Goal: Information Seeking & Learning: Learn about a topic

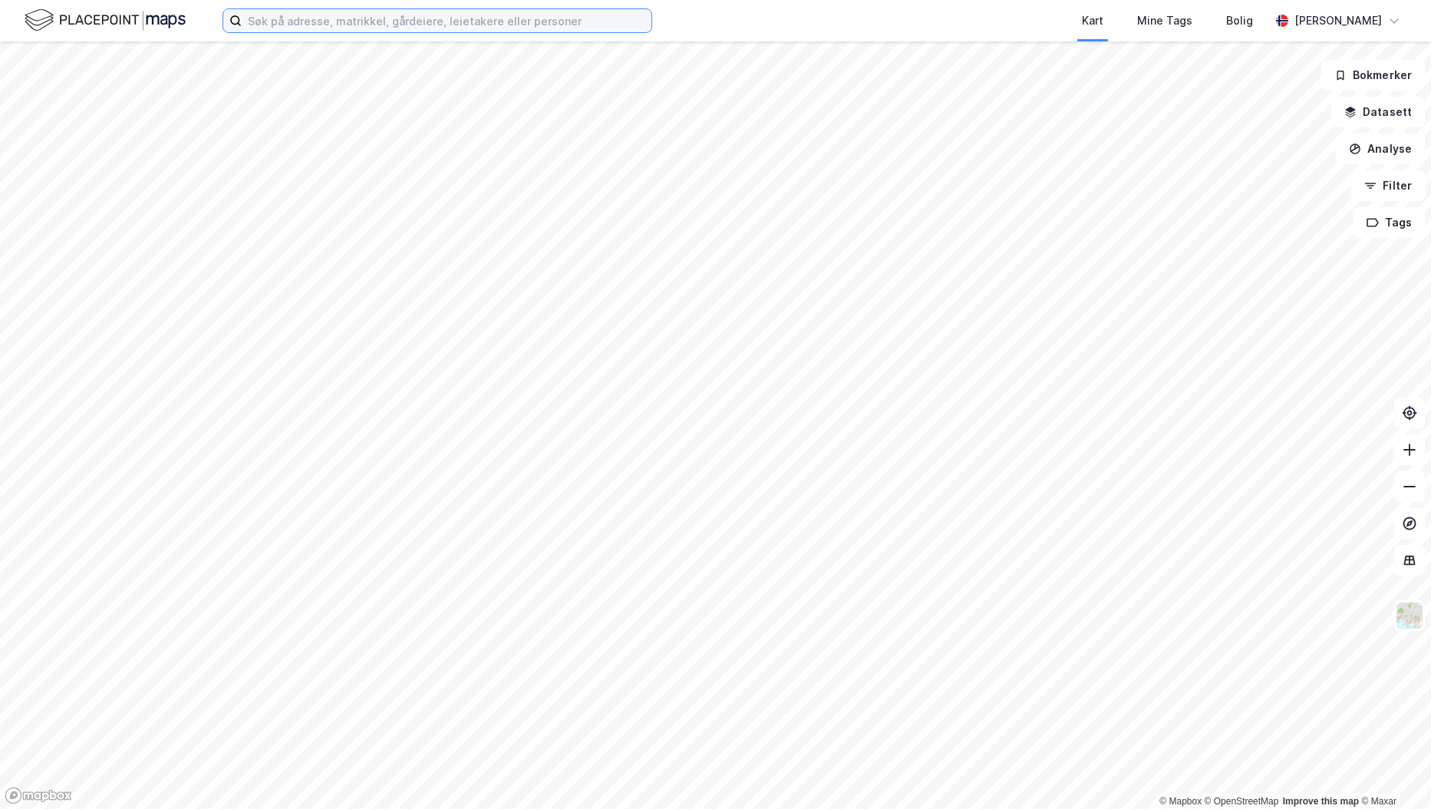
click at [539, 28] on input at bounding box center [447, 20] width 410 height 23
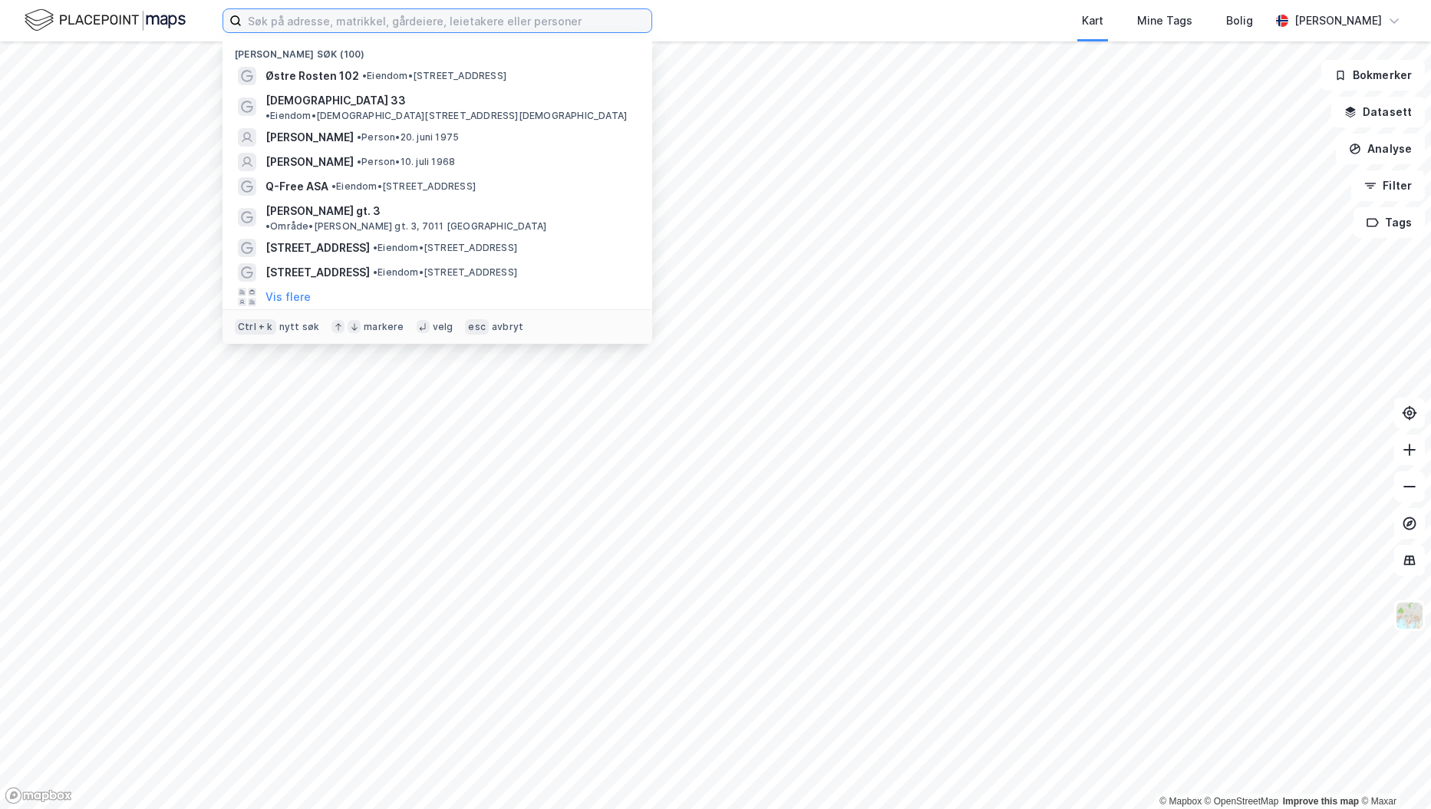
type input "t"
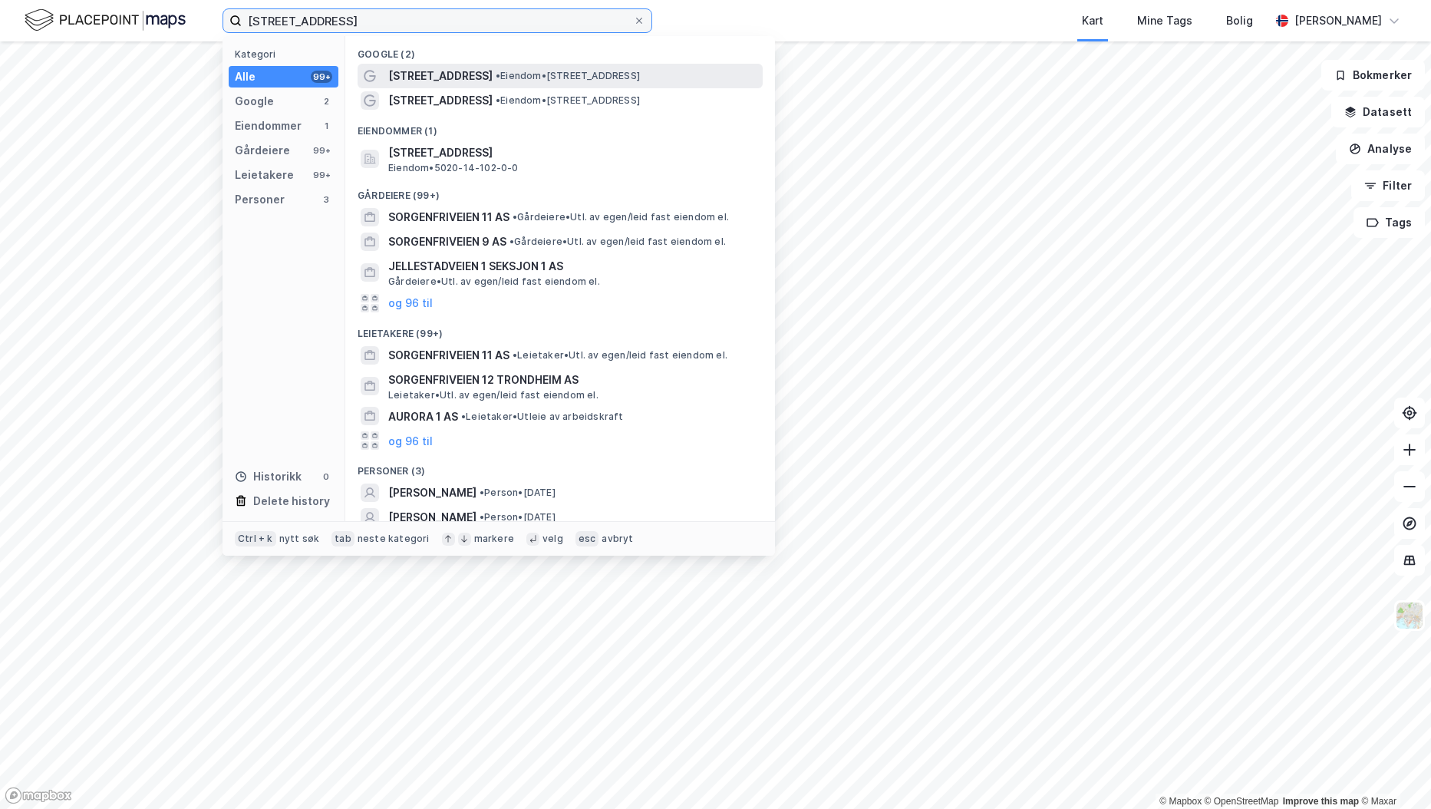
type input "[STREET_ADDRESS]"
click at [479, 83] on div "[STREET_ADDRESS] • Eiendom • [STREET_ADDRESS]" at bounding box center [573, 76] width 371 height 18
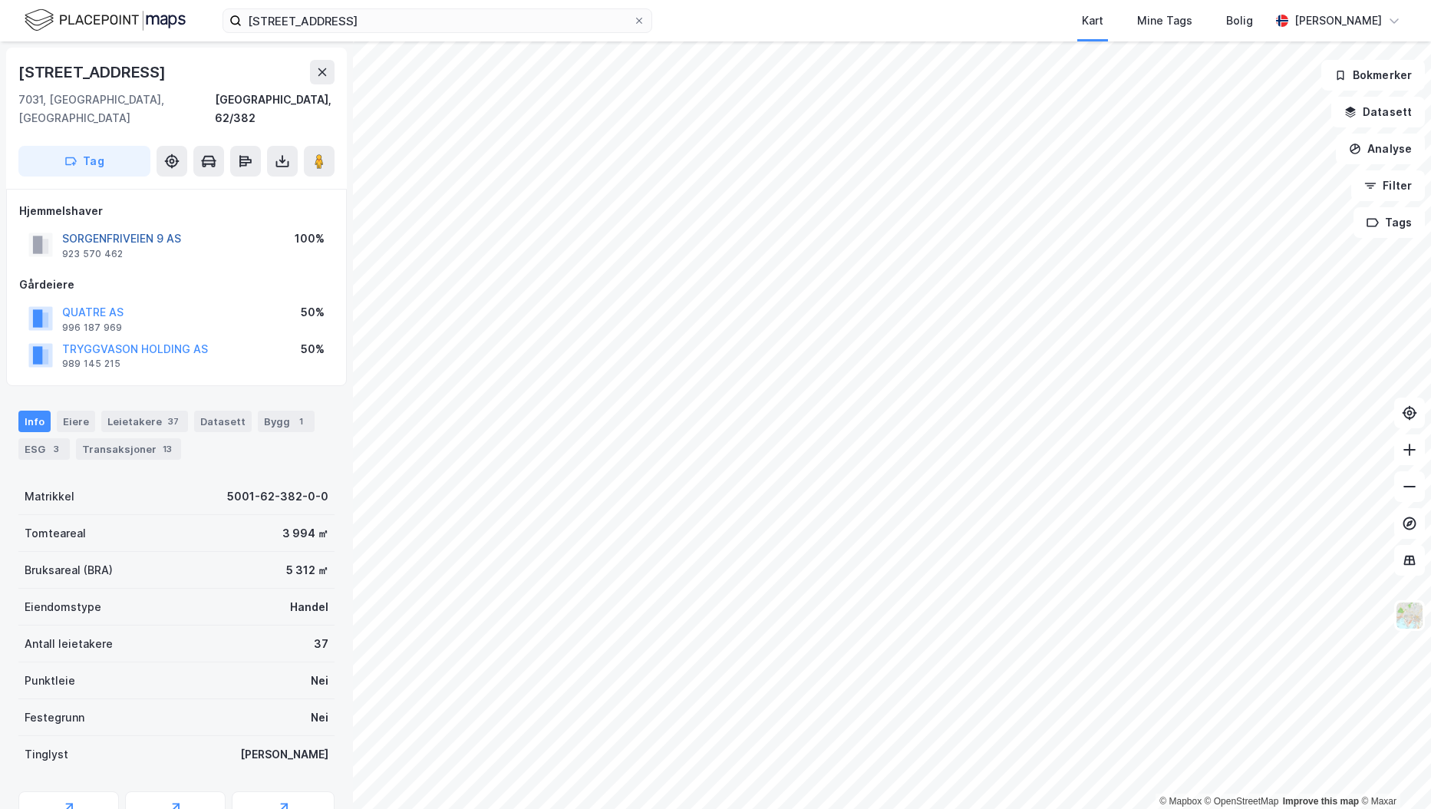
click at [0, 0] on button "SORGENFRIVEIEN 9 AS" at bounding box center [0, 0] width 0 height 0
